Goal: Task Accomplishment & Management: Use online tool/utility

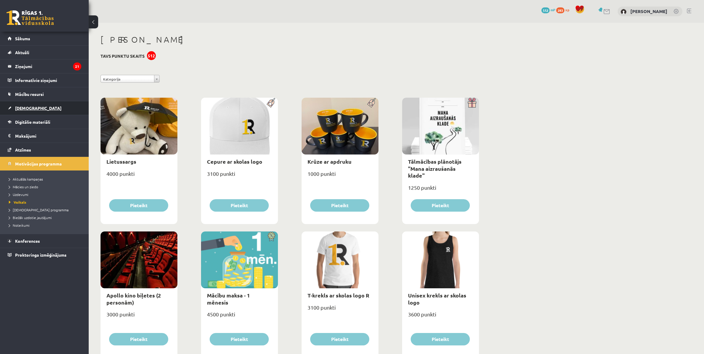
scroll to position [555, 0]
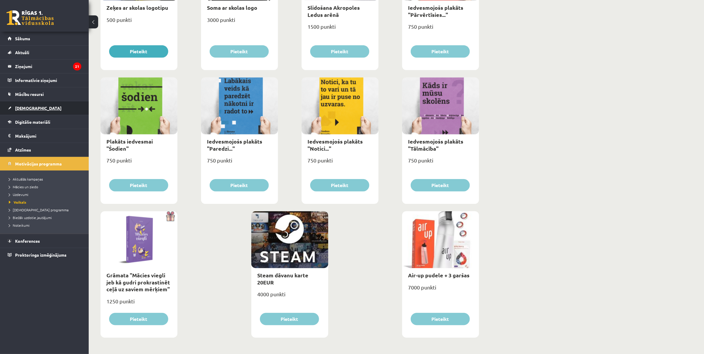
click at [26, 108] on span "[DEMOGRAPHIC_DATA]" at bounding box center [38, 107] width 46 height 5
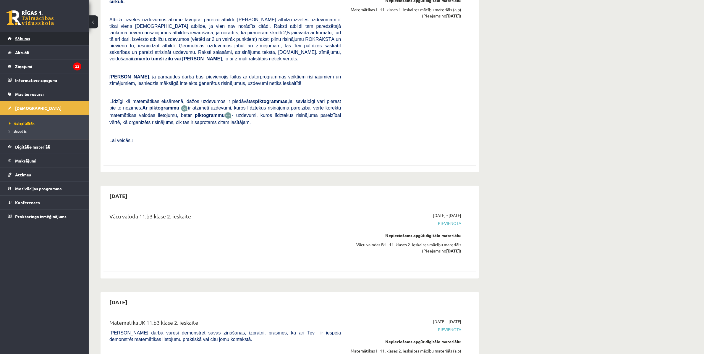
click at [22, 36] on span "Sākums" at bounding box center [22, 38] width 15 height 5
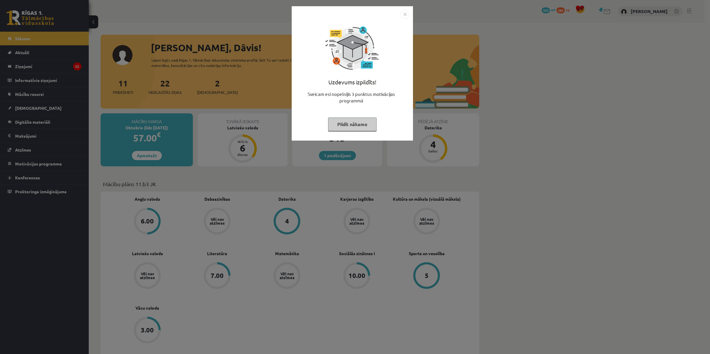
click at [355, 126] on button "Pildīt nākamo" at bounding box center [352, 124] width 48 height 14
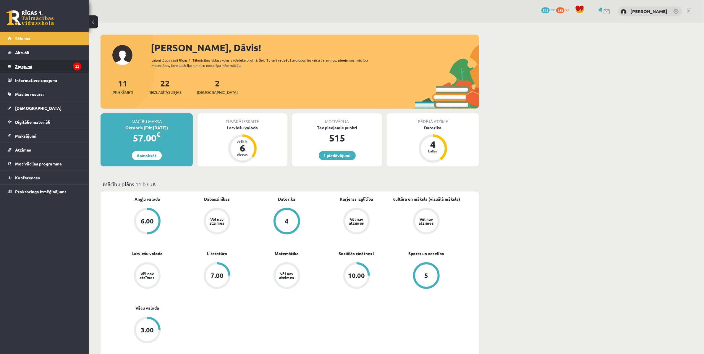
click at [27, 64] on legend "Ziņojumi 22" at bounding box center [48, 66] width 66 height 14
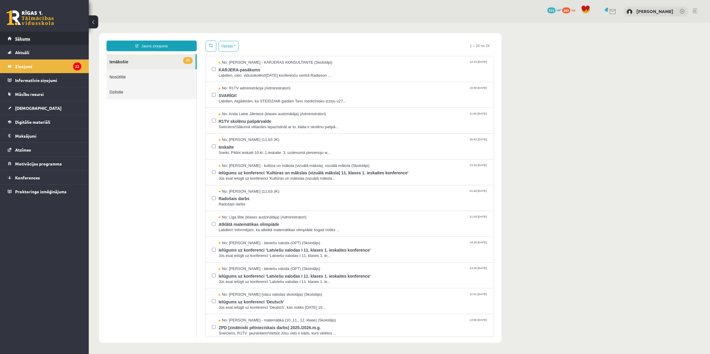
click at [22, 40] on span "Sākums" at bounding box center [22, 38] width 15 height 5
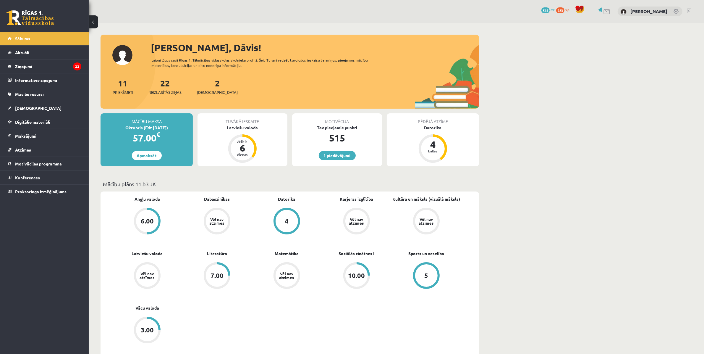
click at [604, 11] on link at bounding box center [601, 9] width 6 height 4
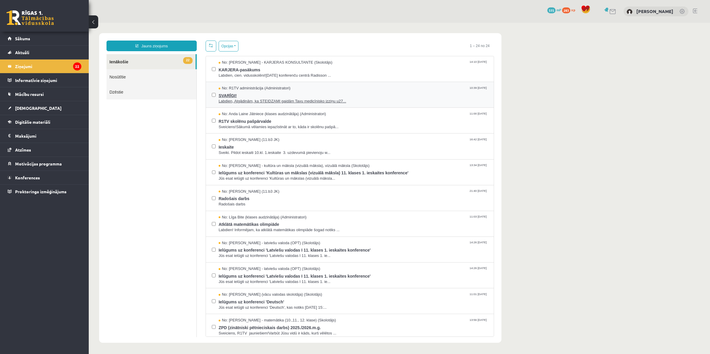
click at [334, 102] on span "Labdien, Atgādinām, ka STEIDZAMI gaidām Tavu medicīnisko izziņu u27..." at bounding box center [352, 101] width 269 height 6
